Goal: Information Seeking & Learning: Learn about a topic

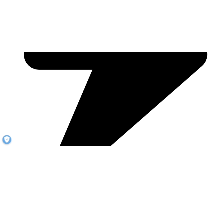
scroll to position [934, 0]
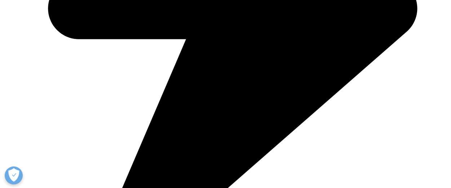
drag, startPoint x: 452, startPoint y: 14, endPoint x: 447, endPoint y: 73, distance: 59.7
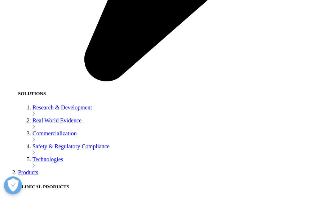
scroll to position [849, 0]
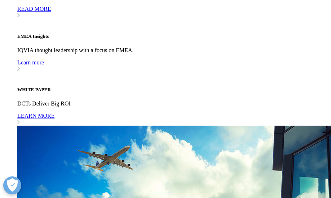
scroll to position [1642, 0]
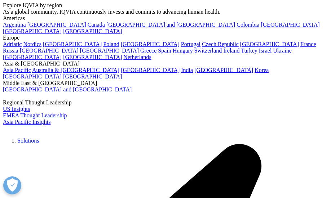
scroll to position [43, 0]
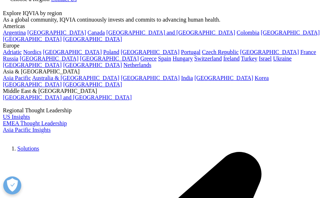
drag, startPoint x: 66, startPoint y: 101, endPoint x: 11, endPoint y: 97, distance: 54.6
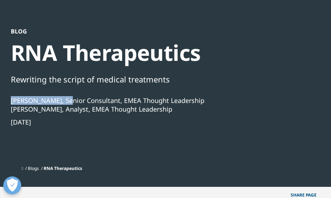
click at [11, 97] on div "Stefan Lutzmayer, Senior Consultant, EMEA Thought Leadership" at bounding box center [107, 100] width 193 height 9
copy div "[PERSON_NAME],"
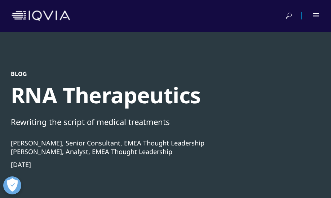
click at [287, 15] on icon at bounding box center [289, 15] width 4 height 4
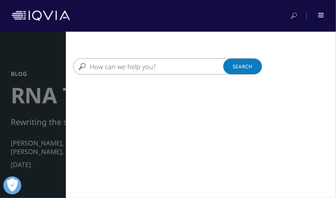
click at [206, 68] on input "Search" at bounding box center [161, 66] width 176 height 16
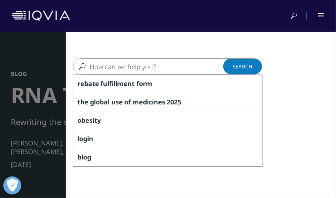
paste input "Stefan Lutzmayer,"
type input "Stefan Lutzmayer,"
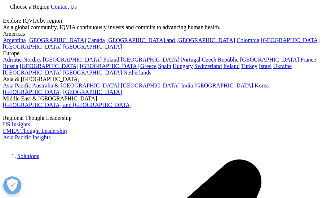
type input "[PERSON_NAME],"
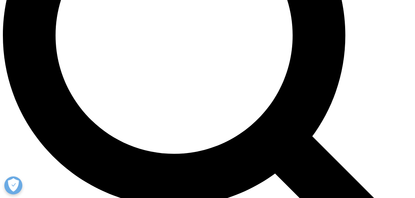
scroll to position [554, 0]
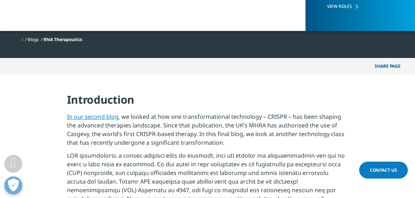
scroll to position [175, 0]
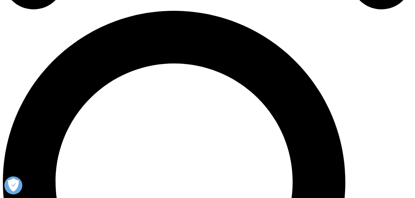
scroll to position [407, 0]
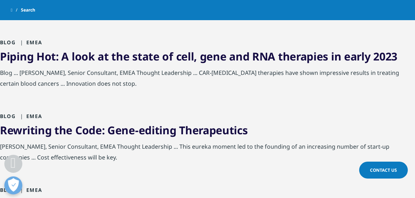
click at [228, 132] on link "Rewriting the Code: Gene-editing Therapeutics" at bounding box center [124, 130] width 248 height 15
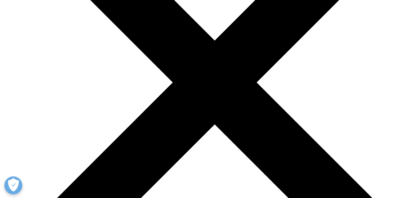
scroll to position [1964, 0]
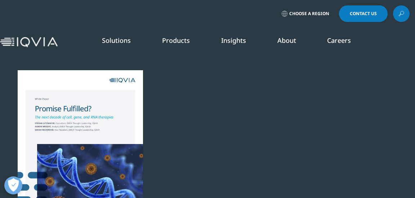
click at [50, 42] on img at bounding box center [29, 42] width 58 height 10
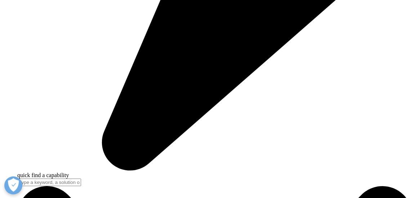
scroll to position [465, 0]
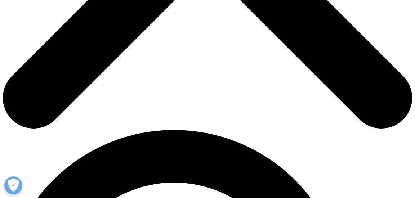
scroll to position [277, 0]
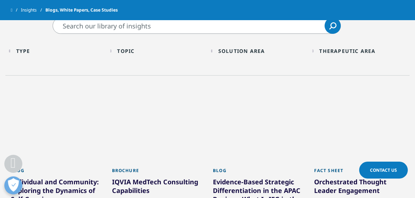
drag, startPoint x: 417, startPoint y: 30, endPoint x: 403, endPoint y: 79, distance: 50.5
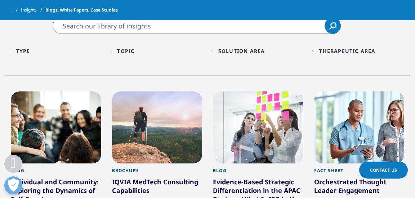
click at [126, 52] on div "Topic" at bounding box center [125, 51] width 17 height 7
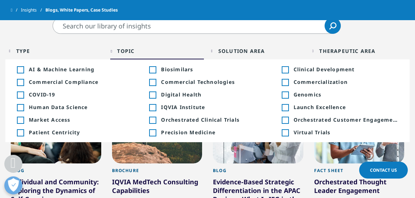
click at [238, 54] on div "Solution Area" at bounding box center [241, 51] width 47 height 7
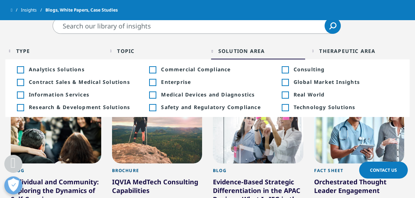
click at [128, 52] on div "Topic" at bounding box center [125, 51] width 17 height 7
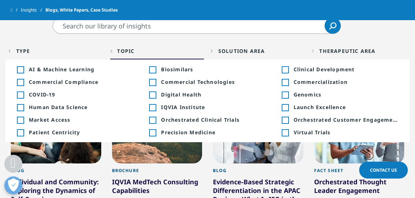
click at [30, 54] on div "Type" at bounding box center [23, 51] width 14 height 7
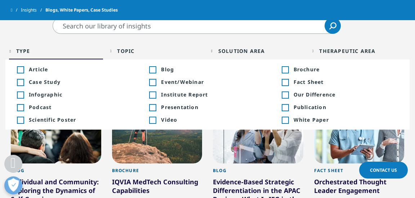
click at [326, 55] on div "Therapeutic Area Loading Clear Or/And Operator" at bounding box center [359, 51] width 94 height 17
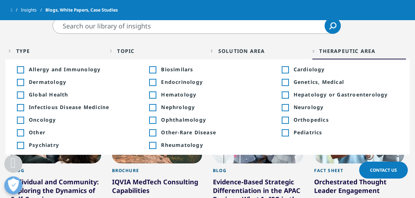
click at [246, 28] on input "Search" at bounding box center [197, 26] width 288 height 16
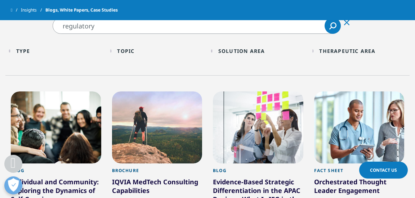
type input "regulatory"
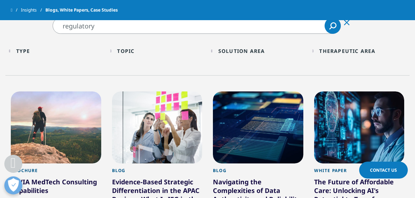
click at [335, 26] on icon "Search" at bounding box center [332, 25] width 7 height 7
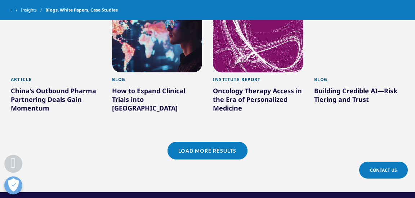
scroll to position [671, 0]
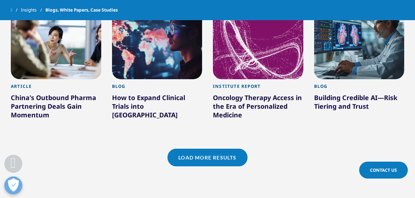
click at [219, 161] on link "Load More Results" at bounding box center [207, 158] width 80 height 18
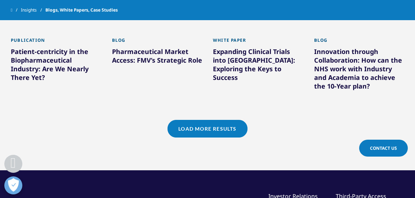
scroll to position [1193, 0]
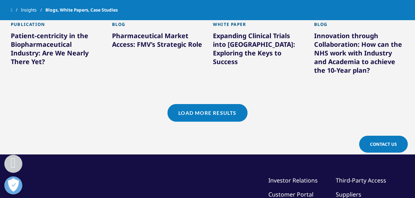
click at [228, 110] on link "Load More Results" at bounding box center [207, 113] width 80 height 18
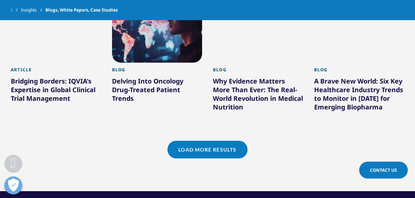
scroll to position [1603, 0]
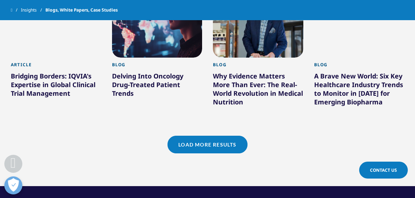
click at [222, 148] on link "Load More Results" at bounding box center [207, 145] width 80 height 18
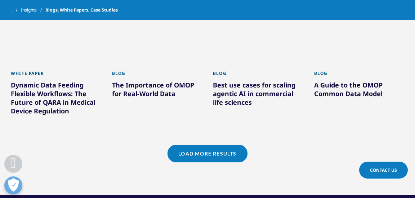
scroll to position [2069, 0]
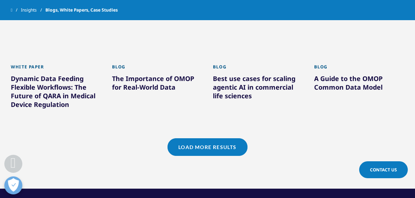
click at [226, 138] on link "Load More Results" at bounding box center [207, 147] width 80 height 18
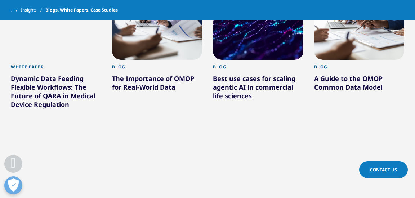
drag, startPoint x: 418, startPoint y: 144, endPoint x: 289, endPoint y: 113, distance: 133.0
click at [289, 113] on div "Blog Best use cases for scaling agentic AI in commercial life sciences Learn Mo…" at bounding box center [258, 129] width 90 height 139
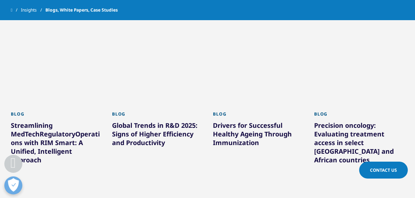
scroll to position [2202, 0]
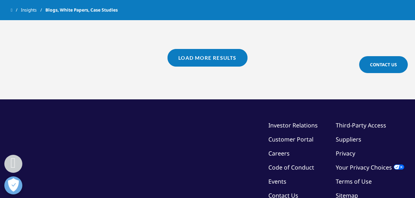
scroll to position [759, 0]
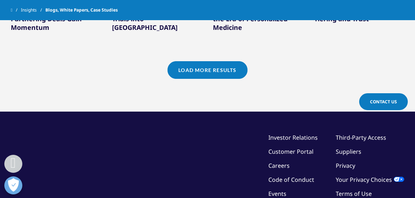
click at [218, 77] on link "Load More Results" at bounding box center [207, 70] width 80 height 18
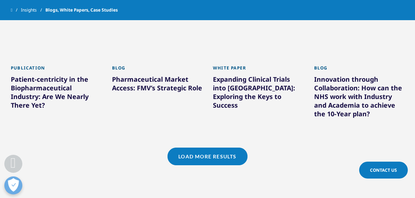
scroll to position [1159, 0]
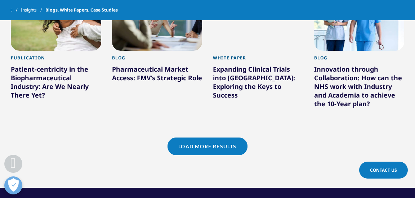
click at [241, 150] on link "Load More Results" at bounding box center [207, 147] width 80 height 18
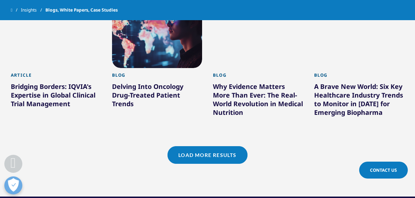
scroll to position [1595, 0]
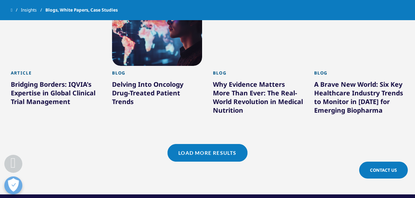
click at [222, 157] on link "Load More Results" at bounding box center [207, 153] width 80 height 18
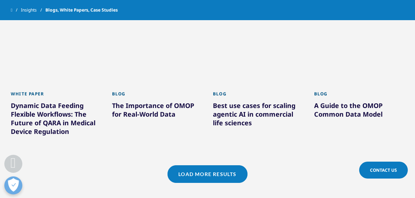
scroll to position [2061, 0]
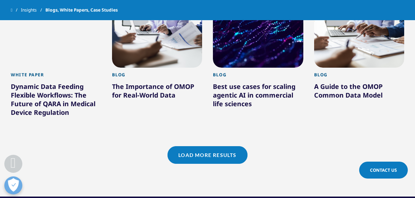
click at [236, 146] on link "Load More Results" at bounding box center [207, 155] width 80 height 18
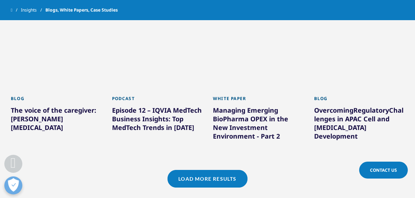
scroll to position [2502, 0]
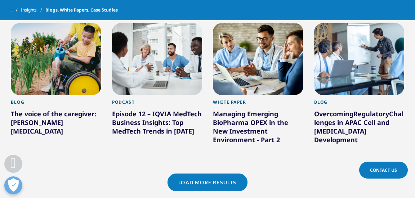
click at [227, 174] on link "Load More Results" at bounding box center [207, 183] width 80 height 18
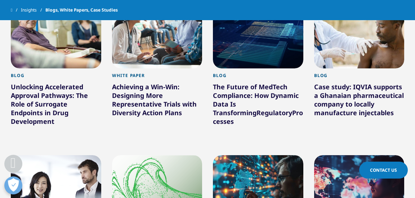
scroll to position [2847, 0]
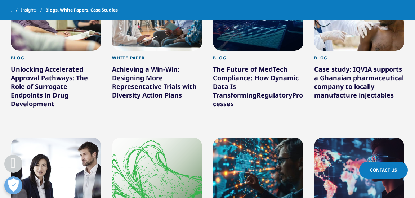
click at [72, 71] on div "Unlocking Accelerated Approval Pathways: The Role of Surrogate Endpoints in Dru…" at bounding box center [56, 88] width 90 height 46
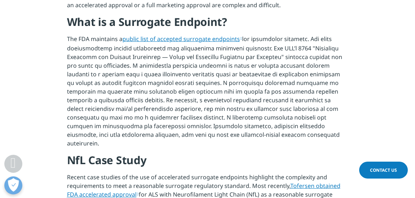
scroll to position [336, 0]
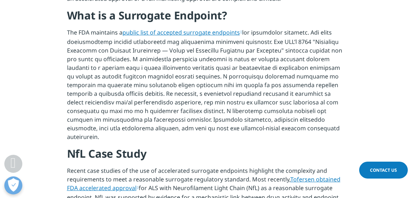
drag, startPoint x: 419, startPoint y: 25, endPoint x: 398, endPoint y: 74, distance: 53.3
click at [398, 74] on section "Accelerated approval pathways in the United States have had a dramatic impact o…" at bounding box center [207, 148] width 415 height 430
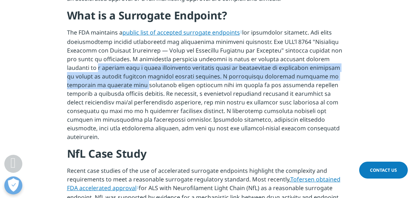
drag, startPoint x: 398, startPoint y: 74, endPoint x: 396, endPoint y: 63, distance: 11.0
click at [396, 63] on section "Accelerated approval pathways in the United States have had a dramatic impact o…" at bounding box center [207, 148] width 415 height 430
click at [382, 60] on section "Accelerated approval pathways in the United States have had a dramatic impact o…" at bounding box center [207, 148] width 415 height 430
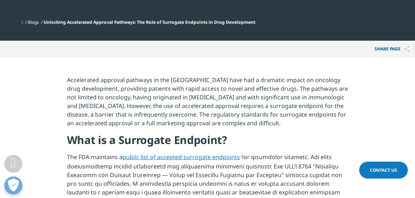
scroll to position [213, 0]
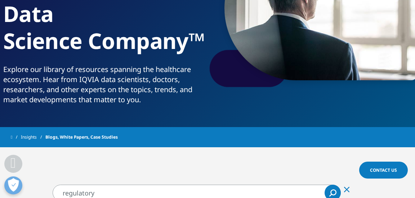
scroll to position [132, 0]
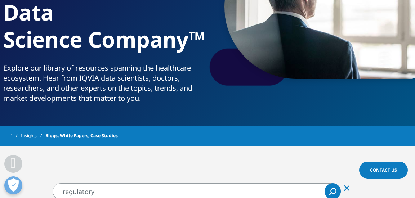
click at [280, 193] on input "regulatory" at bounding box center [197, 191] width 288 height 16
type input "regulatory strategy"
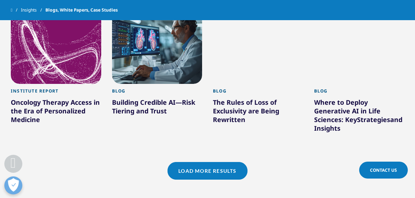
scroll to position [659, 0]
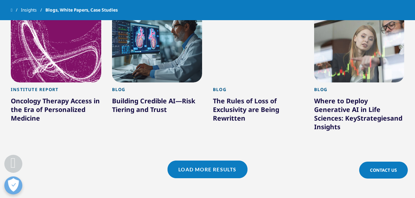
click at [227, 170] on link "Load More Results" at bounding box center [207, 170] width 80 height 18
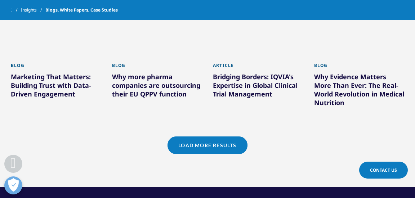
scroll to position [1136, 0]
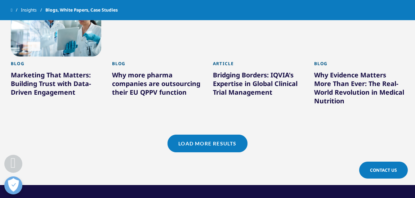
click at [231, 143] on link "Load More Results" at bounding box center [207, 144] width 80 height 18
